Goal: Transaction & Acquisition: Subscribe to service/newsletter

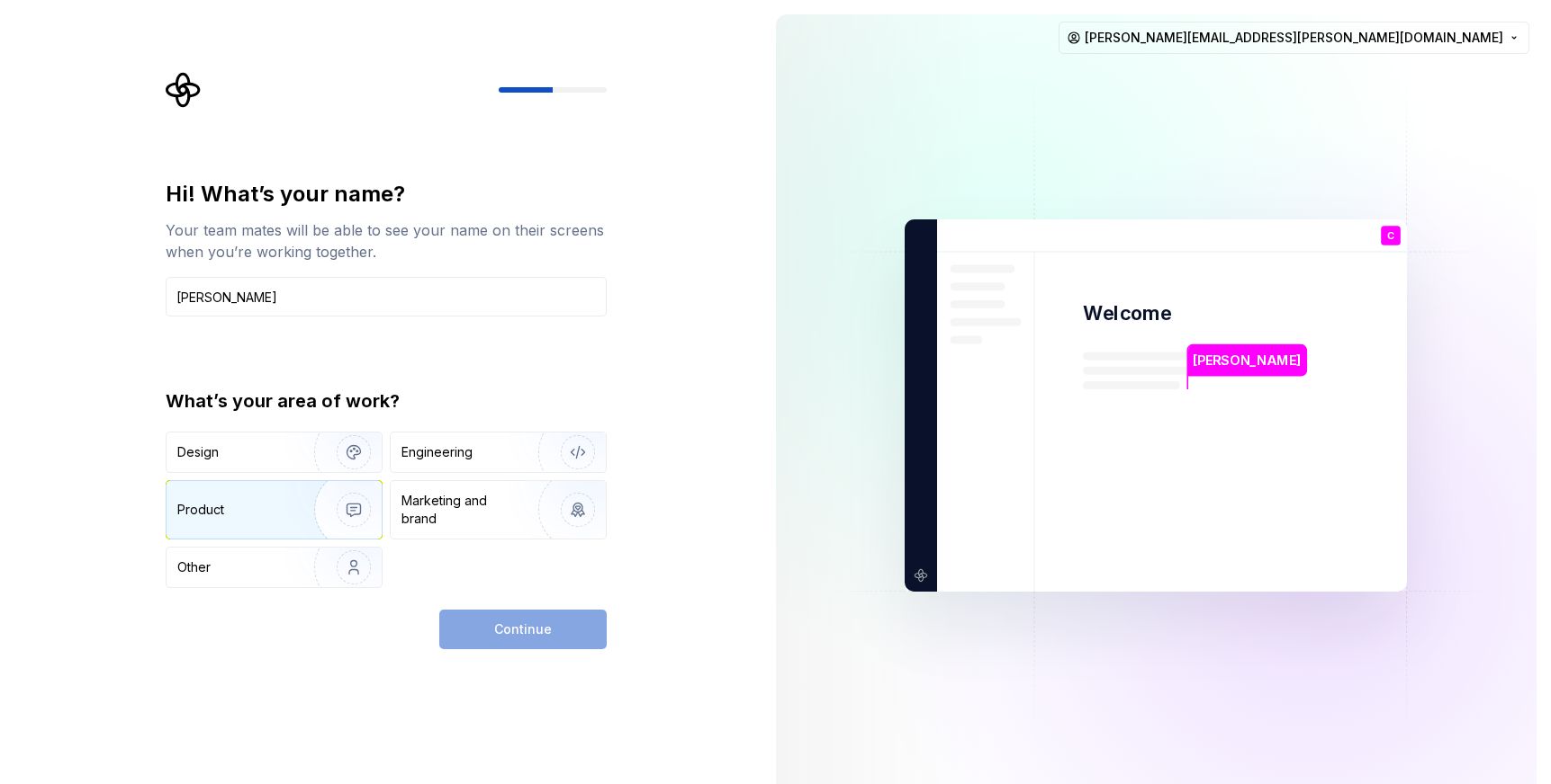
type input "[PERSON_NAME]"
click at [278, 488] on div "Product" at bounding box center [274, 510] width 215 height 57
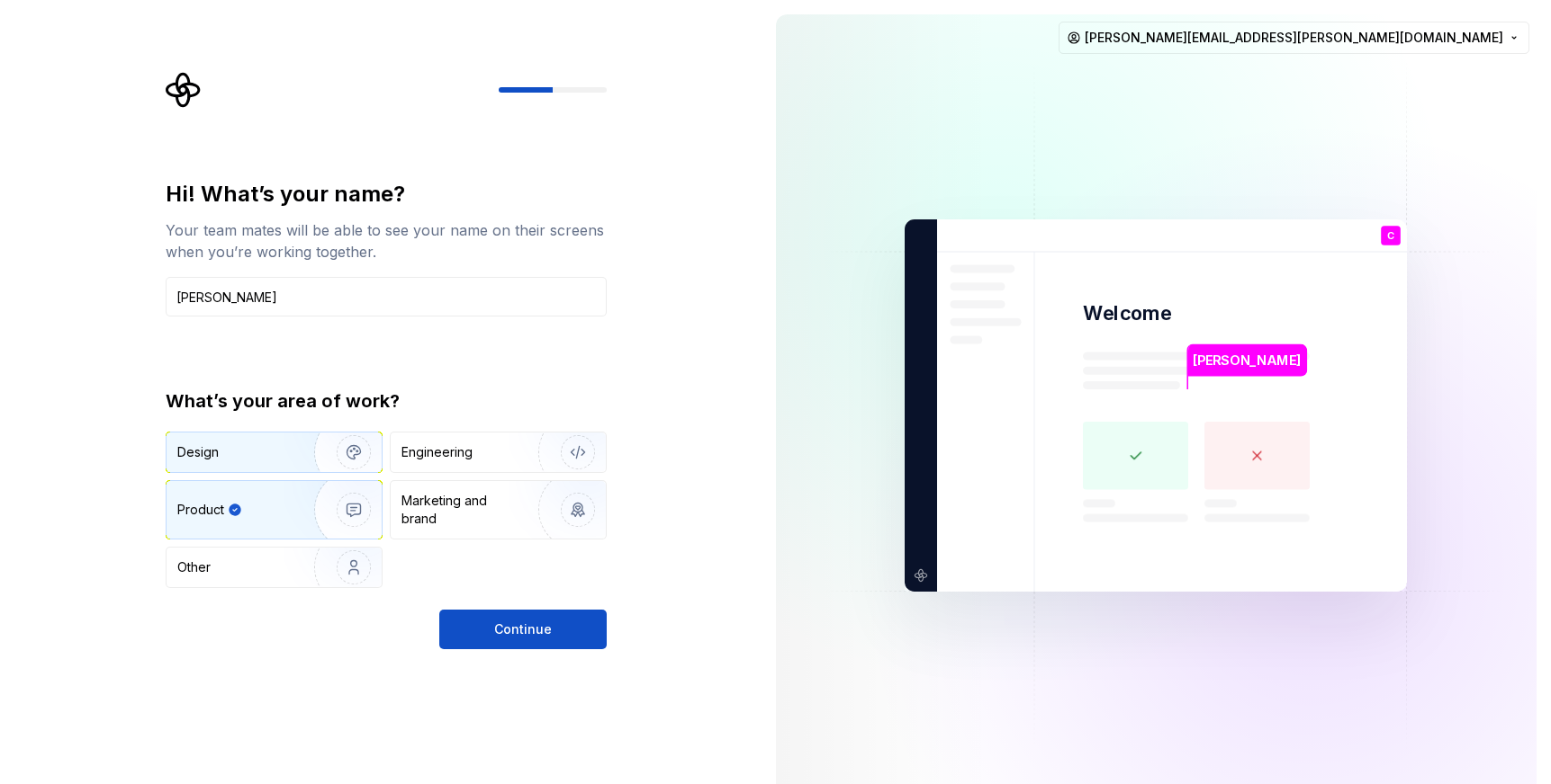
click at [281, 455] on div "Design" at bounding box center [234, 452] width 113 height 18
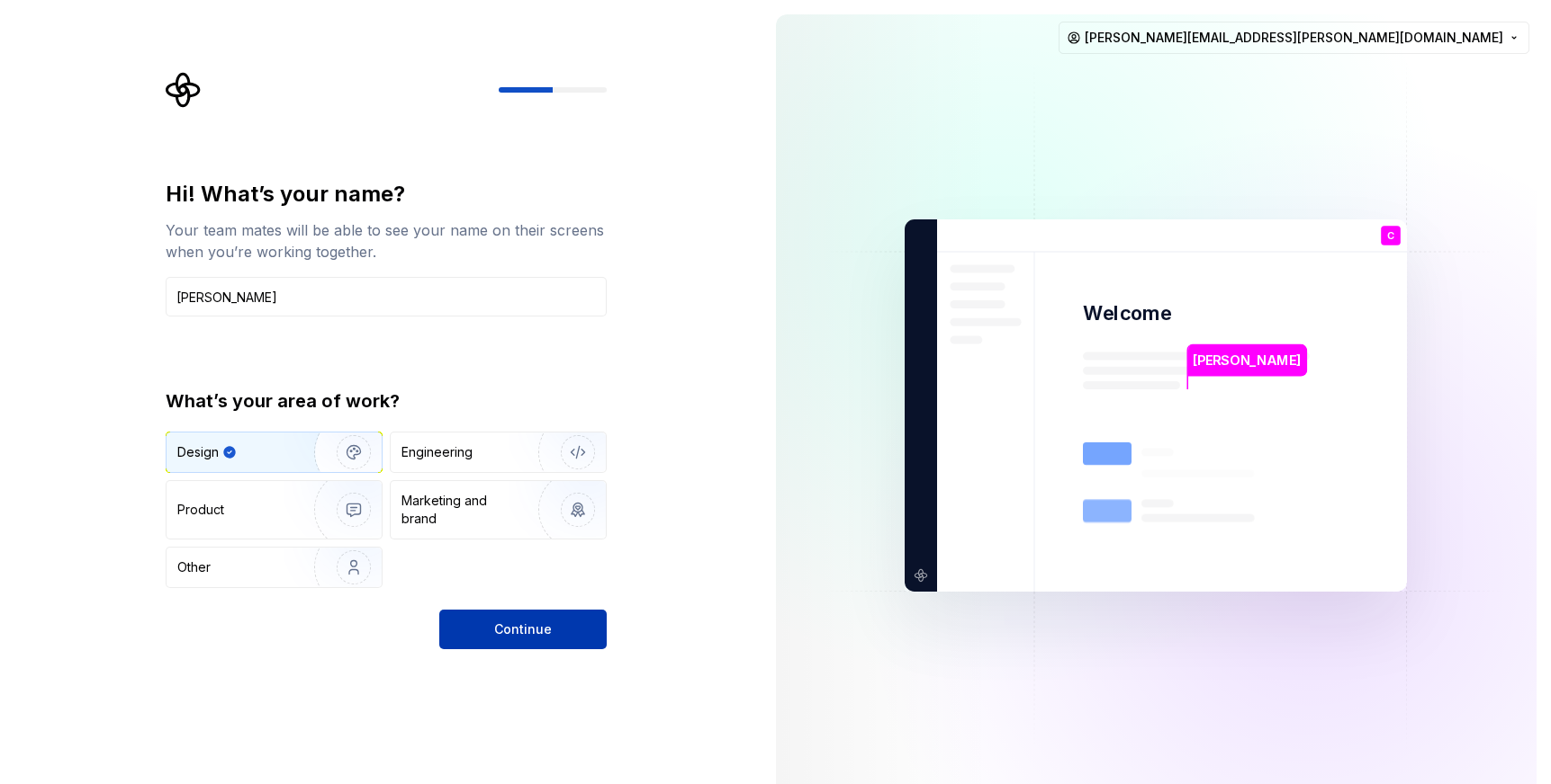
click at [595, 625] on button "Continue" at bounding box center [523, 629] width 168 height 40
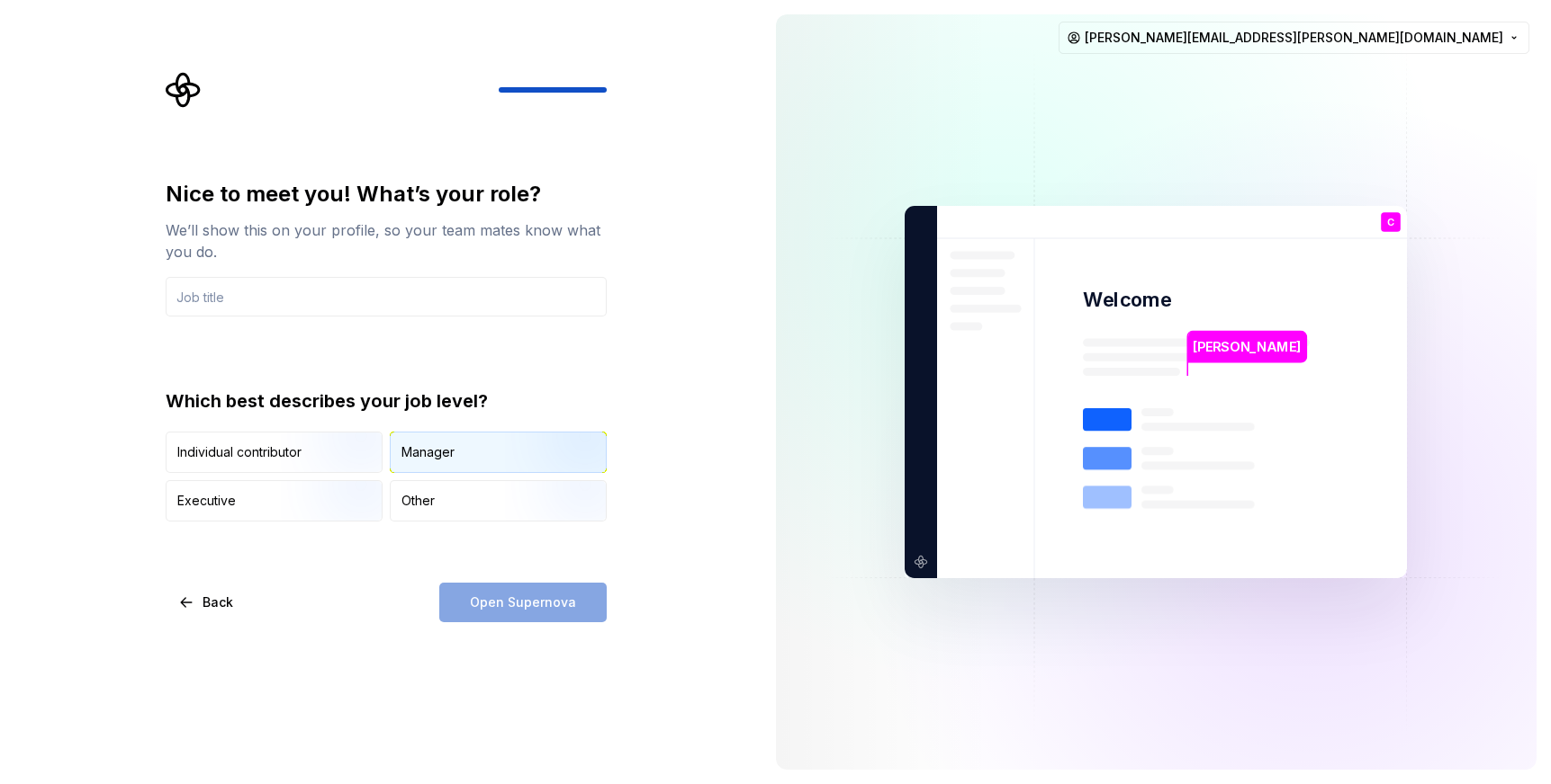
click at [498, 443] on div "Manager" at bounding box center [498, 453] width 215 height 40
click at [294, 445] on img "button" at bounding box center [338, 475] width 115 height 121
click at [558, 468] on img "button" at bounding box center [562, 475] width 115 height 121
click at [375, 459] on img "button" at bounding box center [338, 475] width 115 height 121
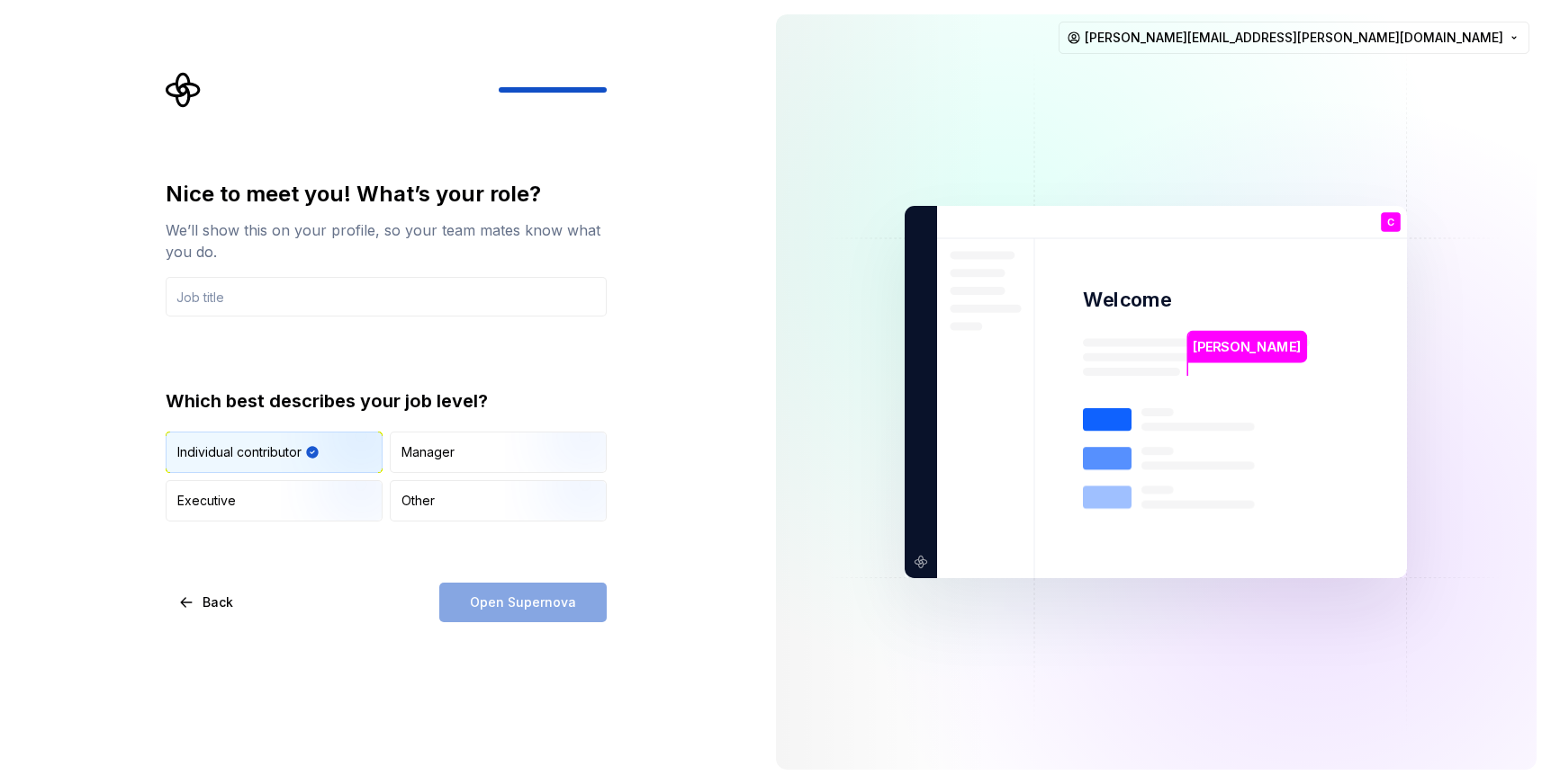
click at [541, 625] on div "Nice to meet you! What’s your role? We’ll show this on your profile, so your te…" at bounding box center [381, 392] width 762 height 784
click at [386, 315] on input "text" at bounding box center [386, 297] width 441 height 40
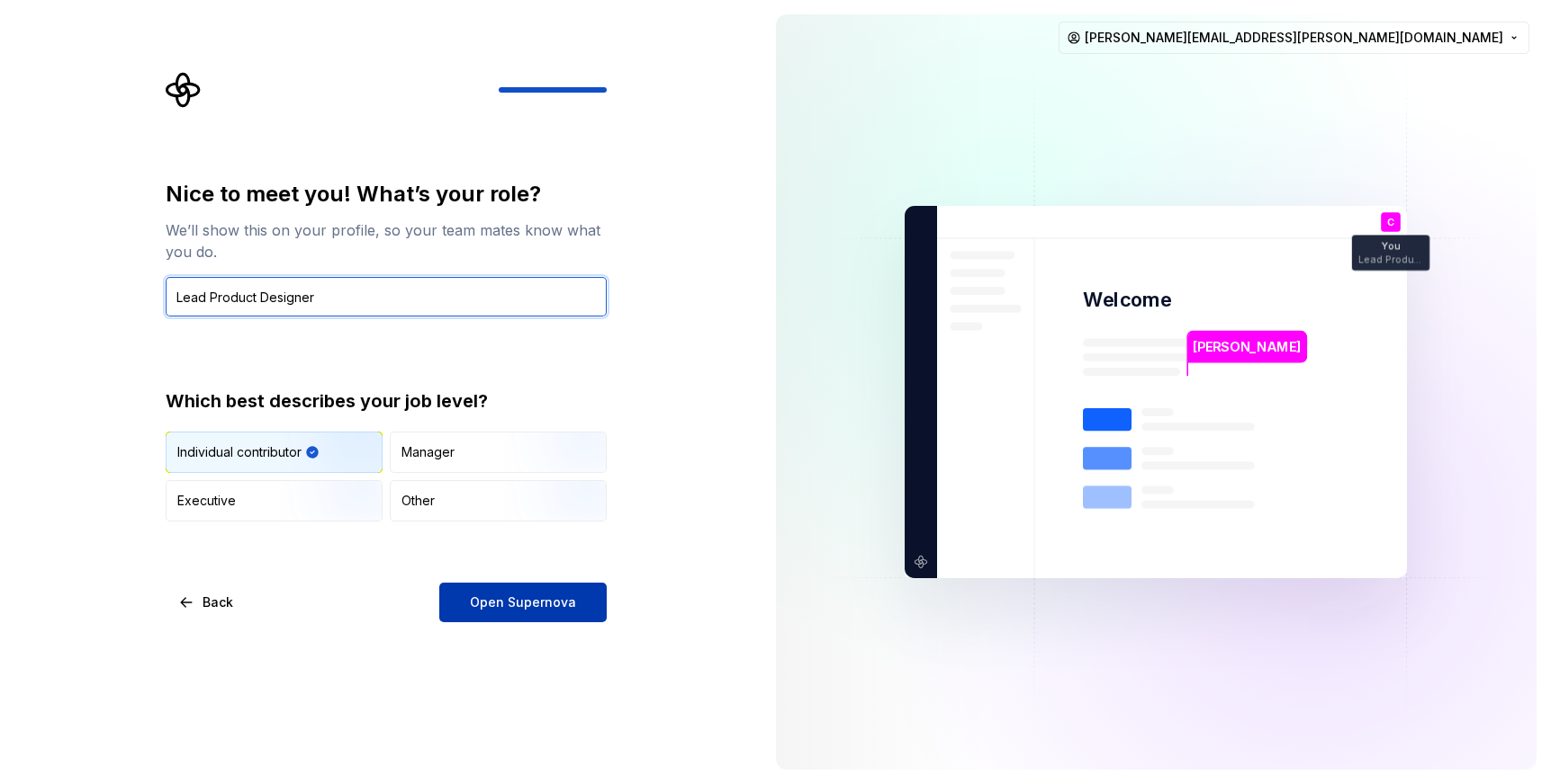
type input "Lead Product Designer"
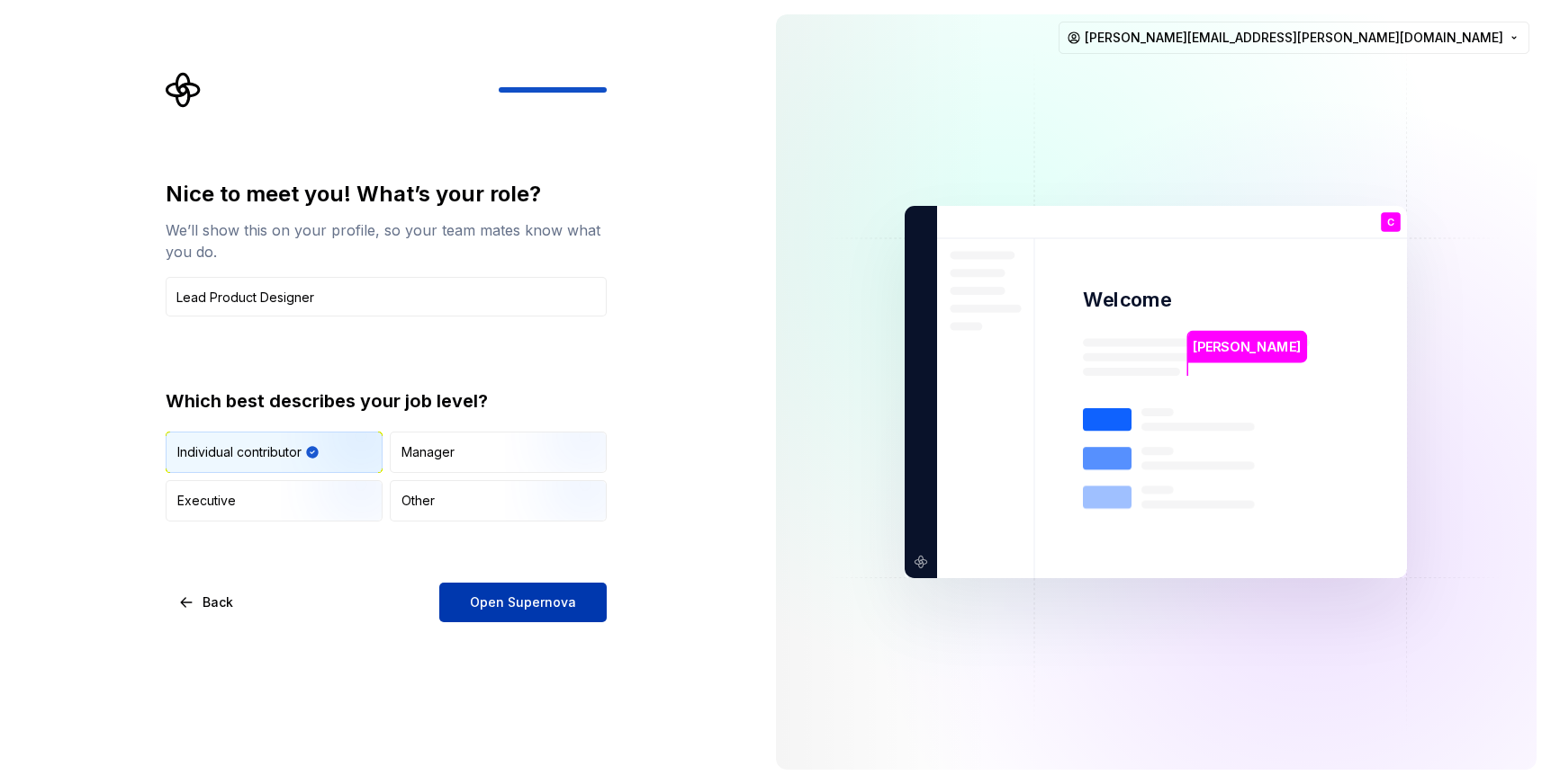
click at [524, 597] on span "Open Supernova" at bounding box center [523, 603] width 106 height 18
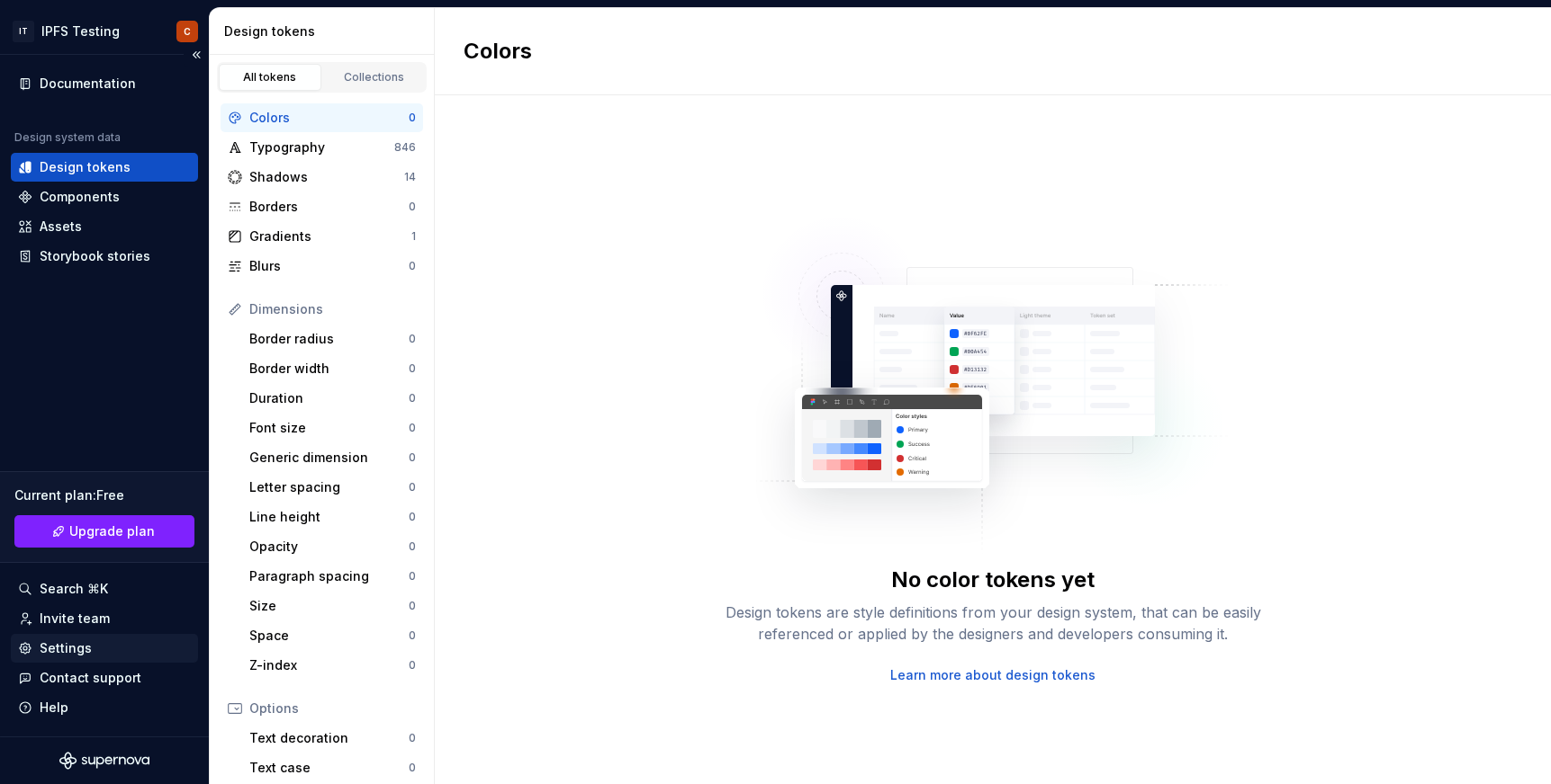
click at [60, 638] on div "Settings" at bounding box center [104, 648] width 187 height 29
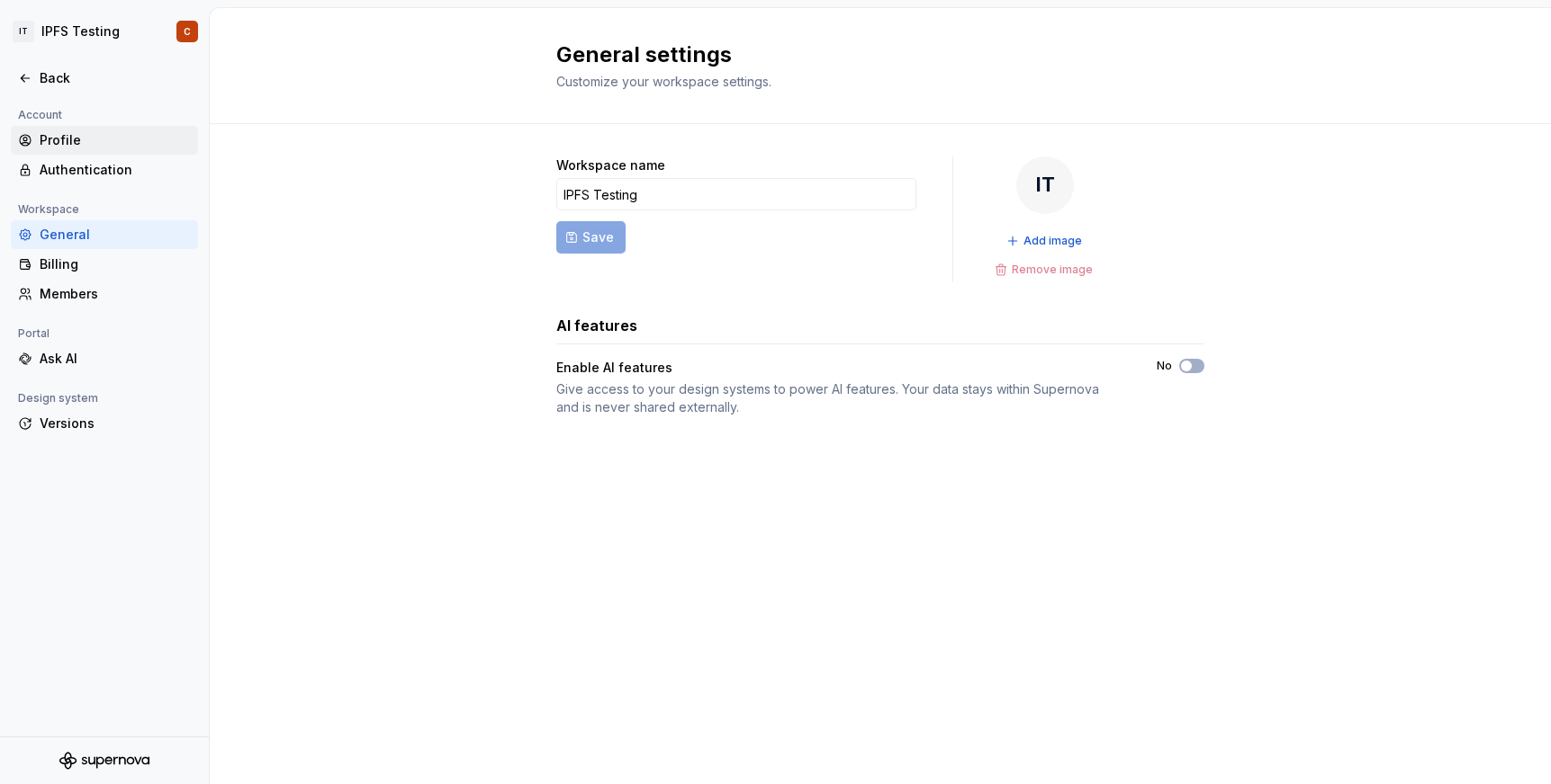
click at [45, 146] on div "Profile" at bounding box center [115, 141] width 151 height 18
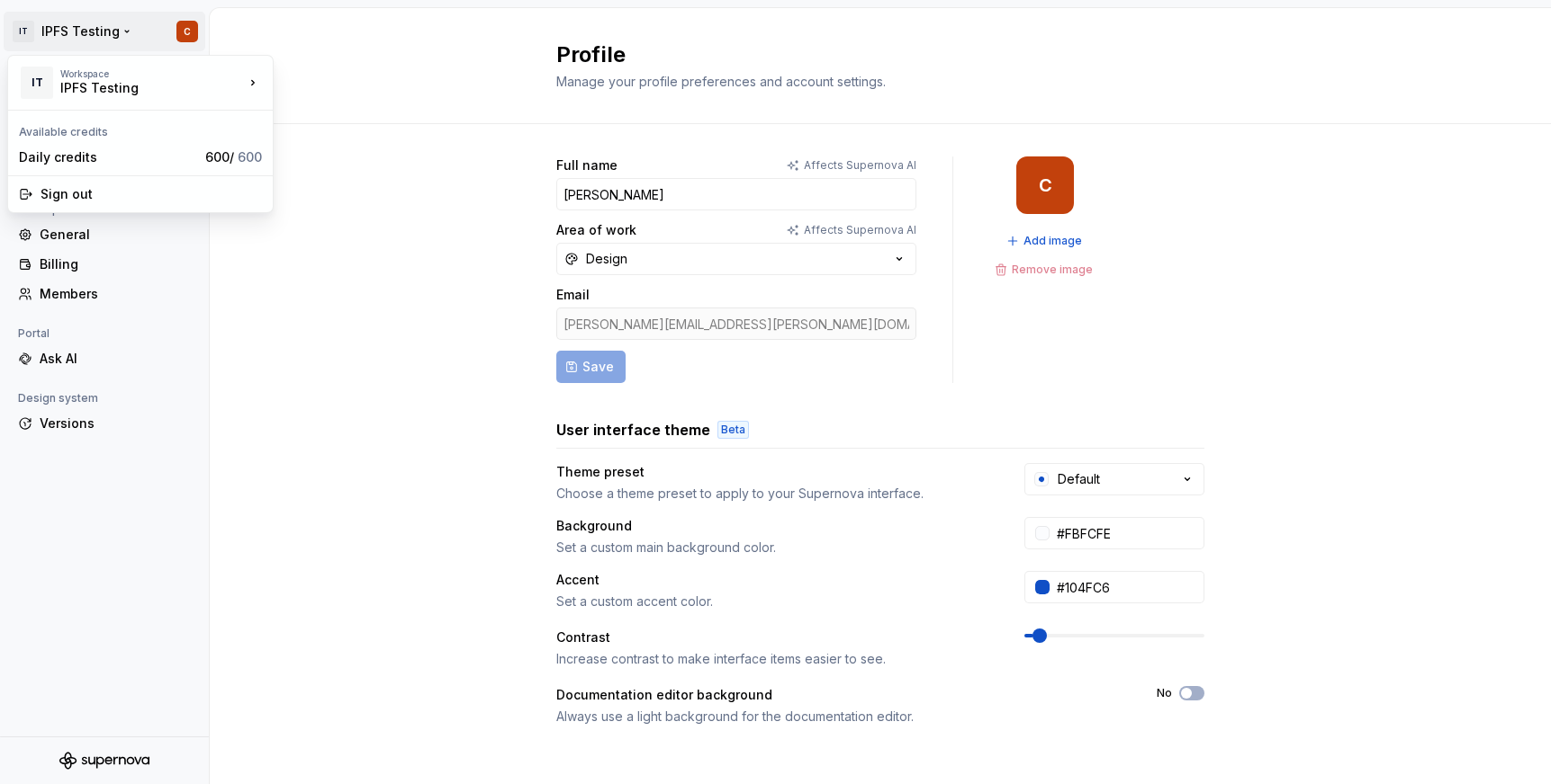
click at [71, 33] on html "IT IPFS Testing C Back Account Profile Authentication Workspace General Billing…" at bounding box center [776, 392] width 1551 height 784
click at [256, 6] on html "IT IPFS Testing C Back Account Profile Authentication Workspace General Billing…" at bounding box center [776, 392] width 1551 height 784
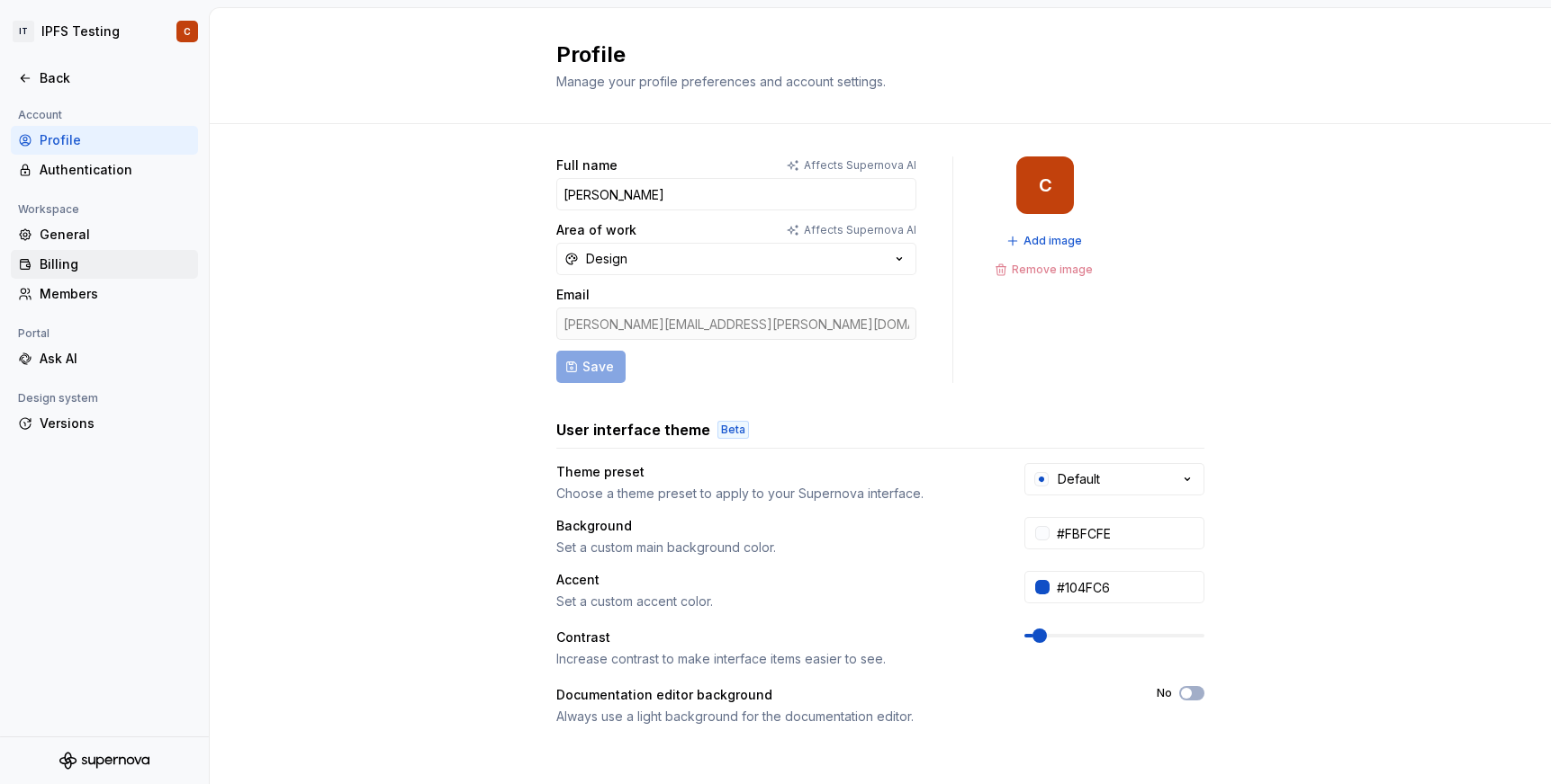
click at [72, 256] on div "Billing" at bounding box center [115, 265] width 151 height 18
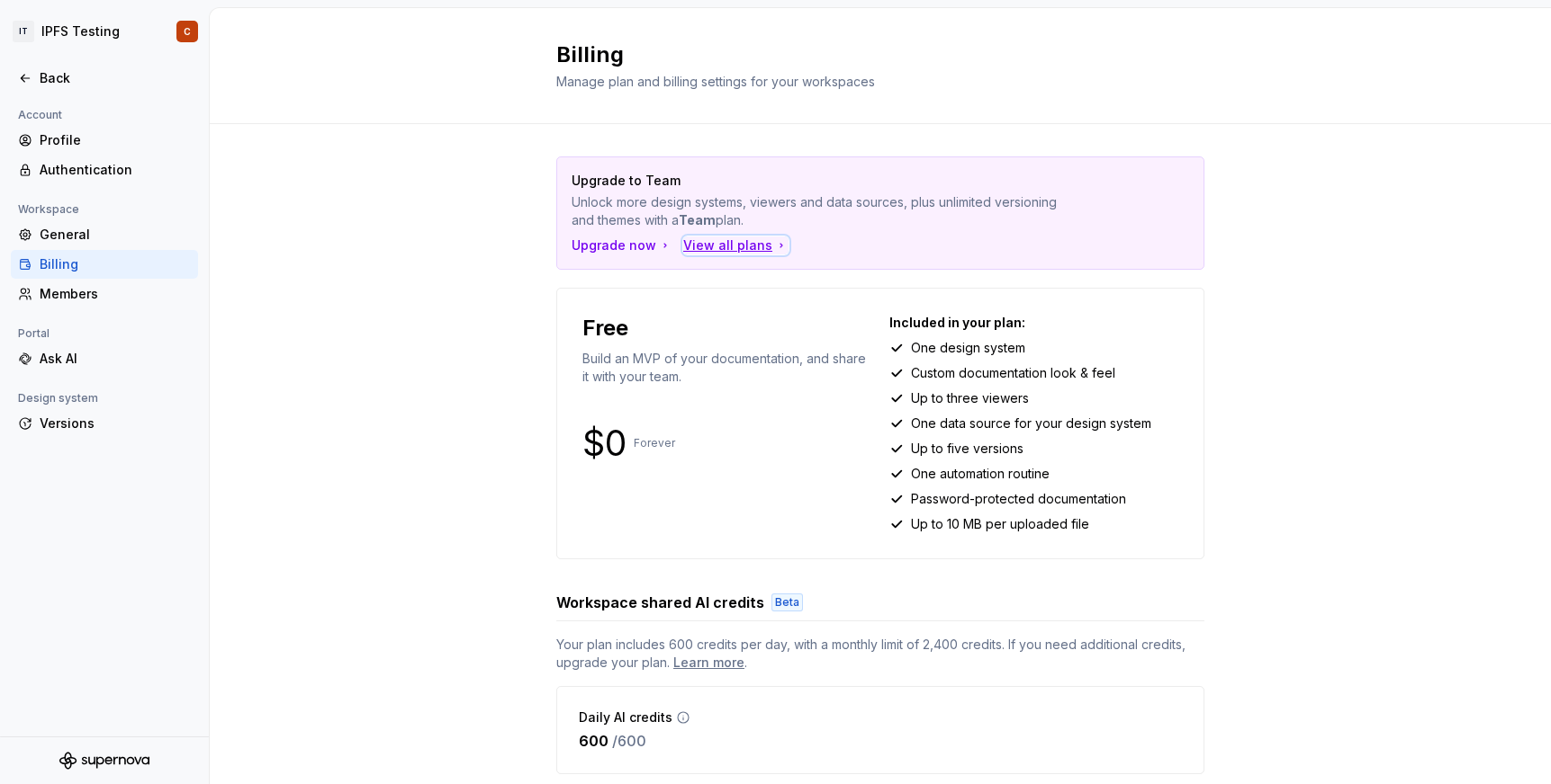
click at [718, 248] on div "View all plans" at bounding box center [736, 246] width 105 height 18
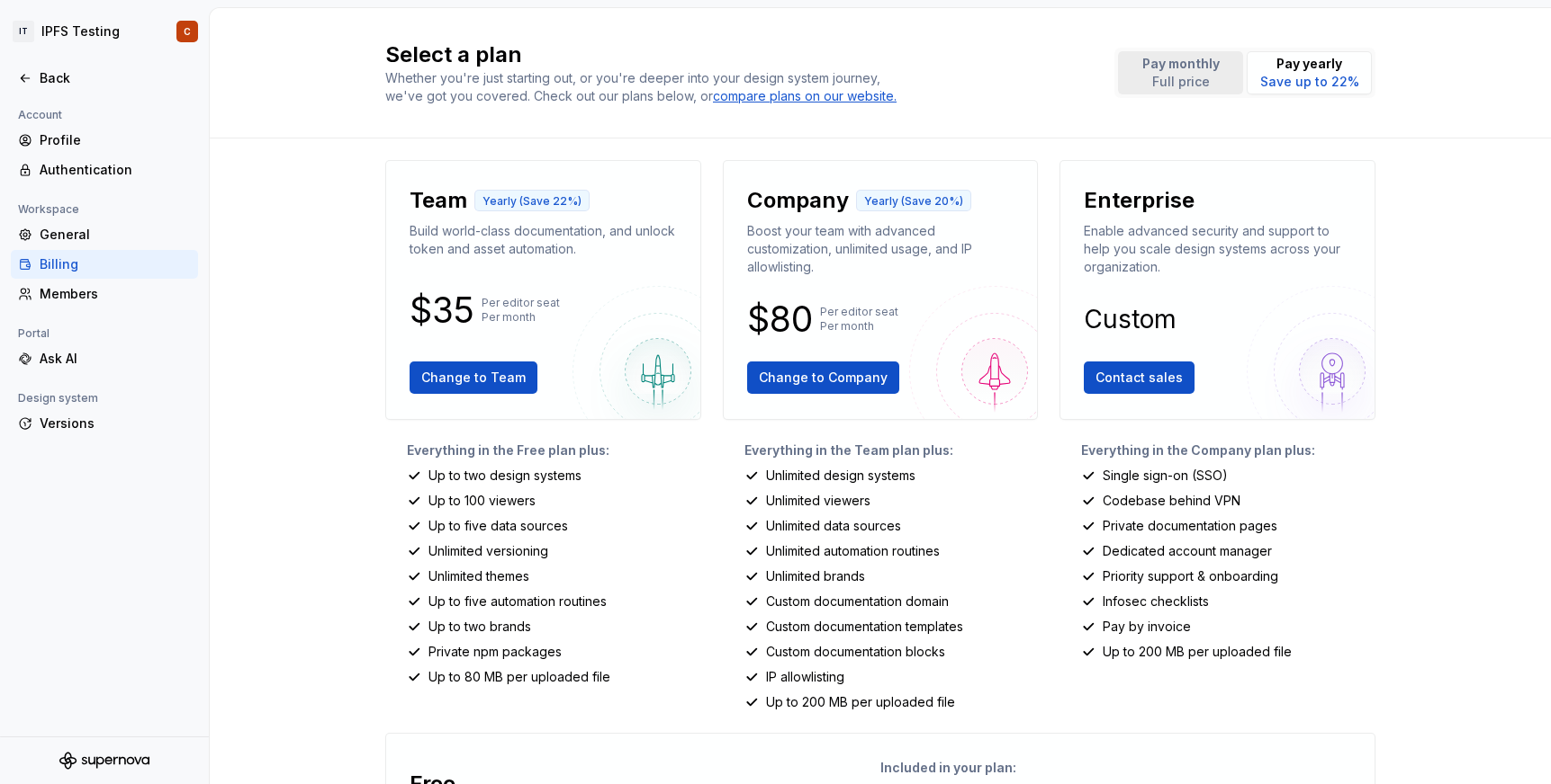
click at [1186, 65] on p "Pay monthly" at bounding box center [1181, 63] width 77 height 18
click at [1309, 56] on p "Pay yearly" at bounding box center [1310, 63] width 99 height 18
click at [863, 379] on span "Change to Company" at bounding box center [823, 378] width 129 height 18
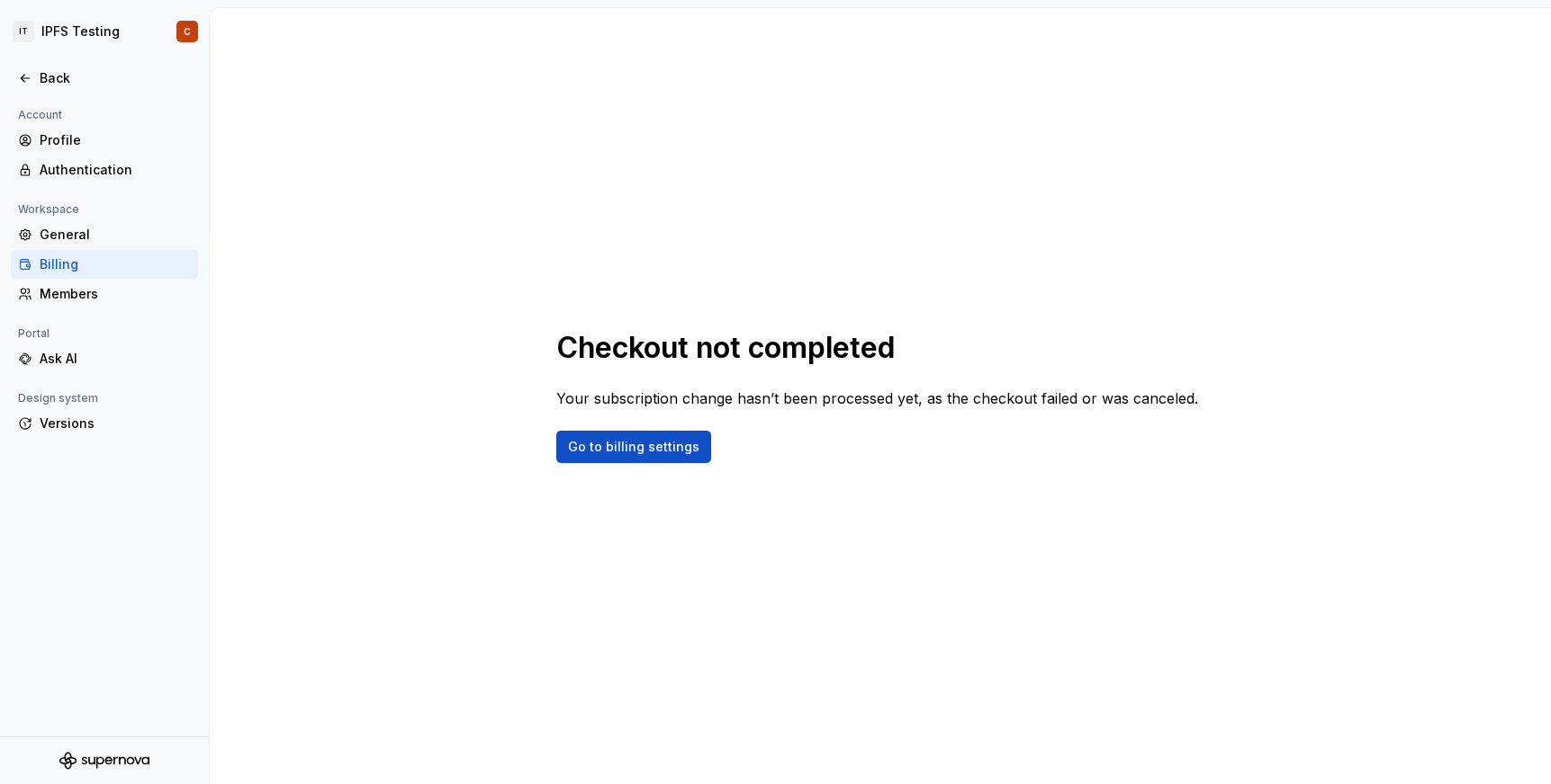
click at [67, 275] on div "Billing" at bounding box center [104, 264] width 187 height 29
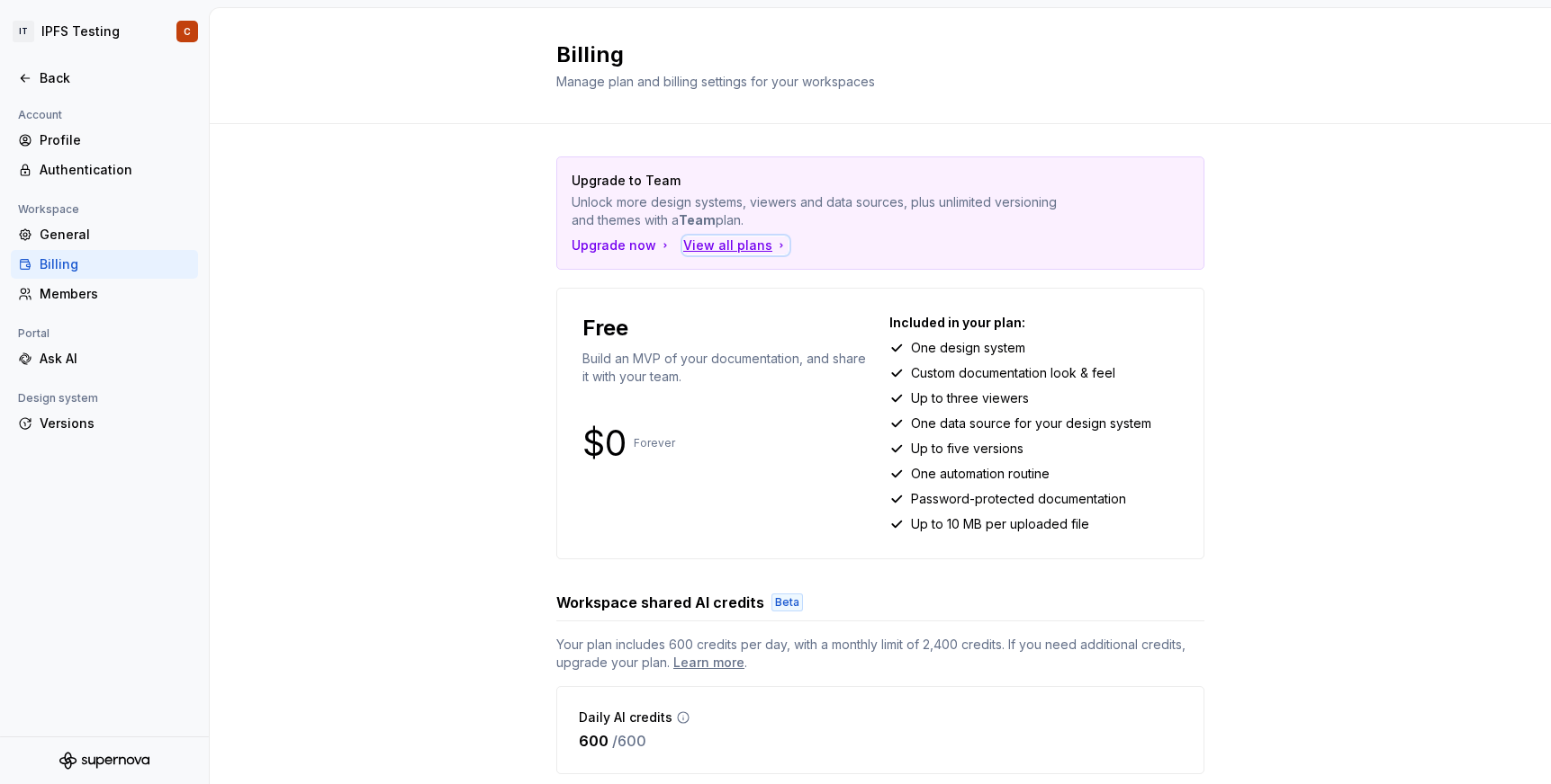
click at [724, 237] on div "View all plans" at bounding box center [736, 246] width 105 height 18
